Goal: Task Accomplishment & Management: Use online tool/utility

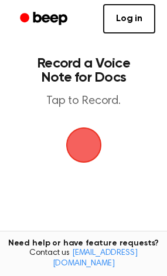
click at [81, 145] on span "button" at bounding box center [84, 145] width 66 height 66
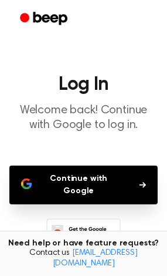
click at [85, 180] on button "Continue with Google" at bounding box center [83, 185] width 149 height 39
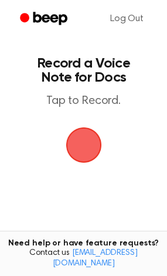
click at [80, 144] on span "button" at bounding box center [84, 145] width 64 height 64
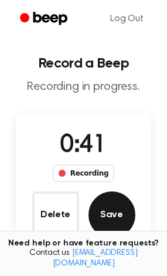
click at [104, 212] on button "Save" at bounding box center [112, 215] width 47 height 47
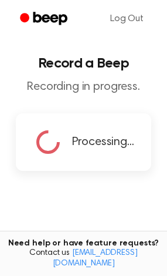
click at [104, 212] on main "Record a Beep Recording in progress. Processing... Tired of copying and pasting…" at bounding box center [83, 164] width 167 height 329
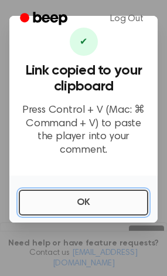
click at [105, 192] on button "OK" at bounding box center [84, 203] width 130 height 26
